Goal: Connect with others: Connect with others

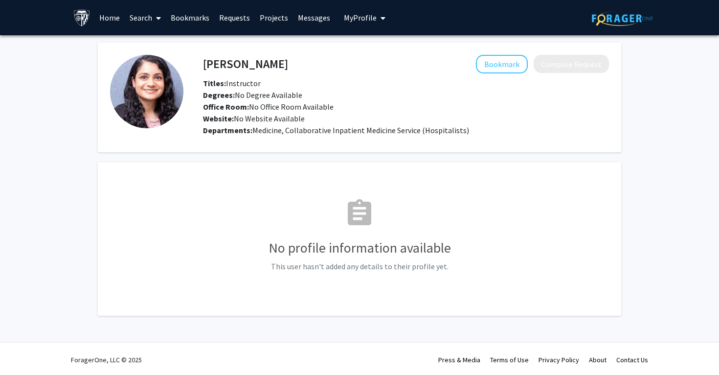
click at [186, 24] on link "Bookmarks" at bounding box center [190, 17] width 48 height 34
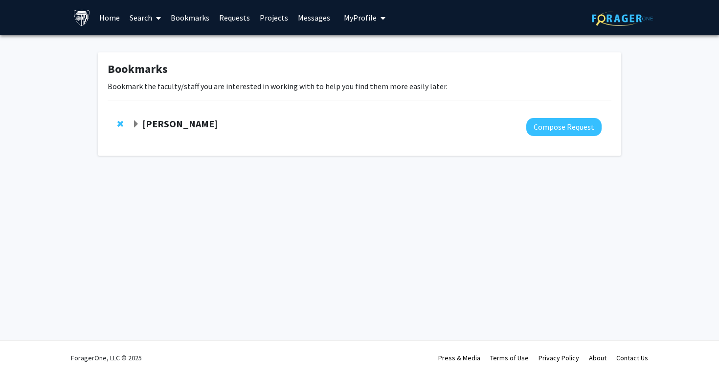
click at [175, 121] on strong "[PERSON_NAME]" at bounding box center [179, 123] width 75 height 12
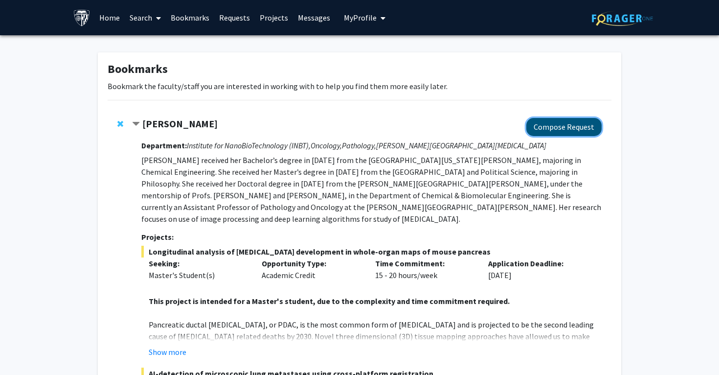
click at [558, 131] on button "Compose Request" at bounding box center [563, 127] width 75 height 18
